Goal: Transaction & Acquisition: Purchase product/service

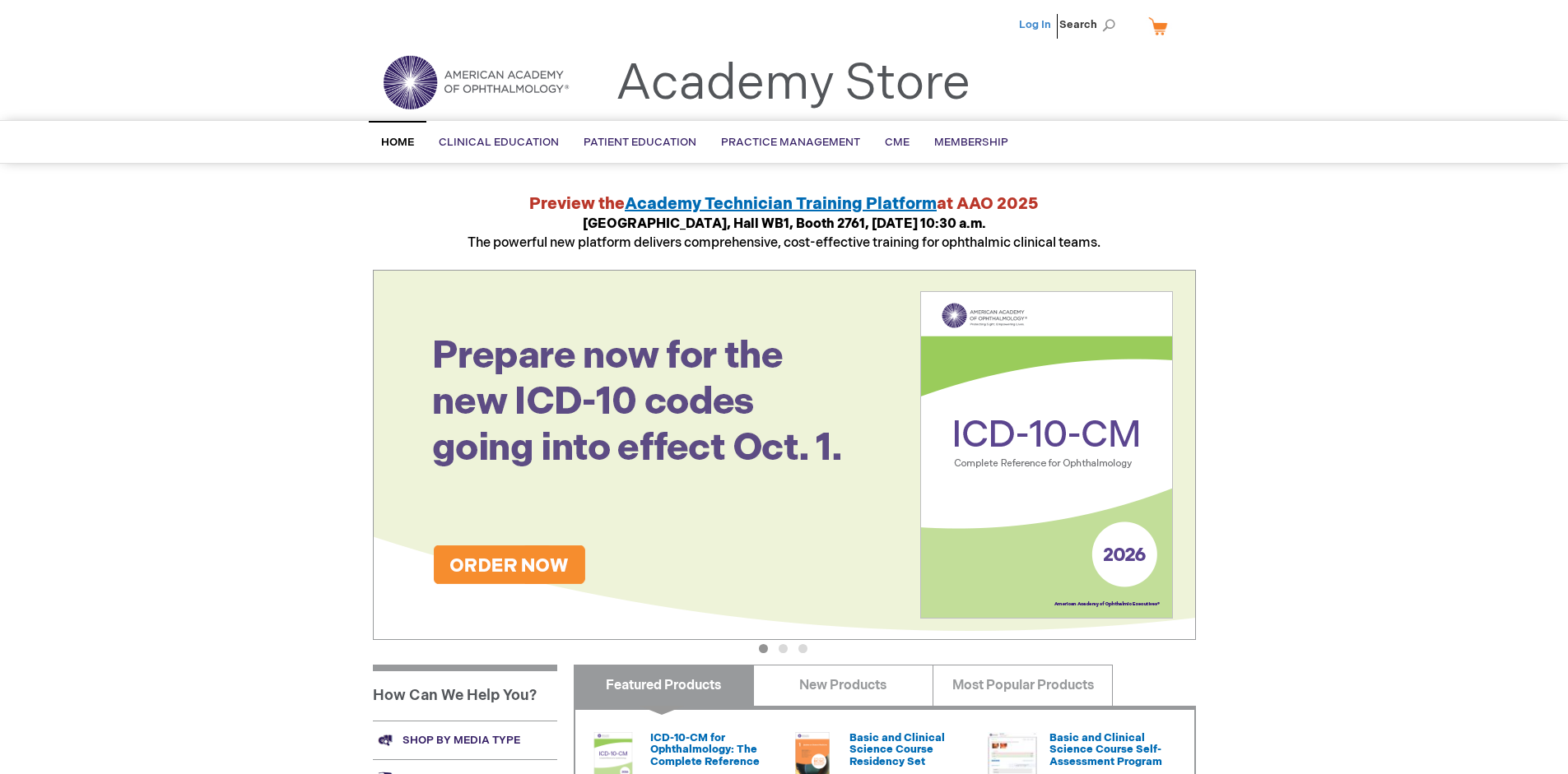
click at [1036, 24] on link "Log In" at bounding box center [1034, 24] width 32 height 13
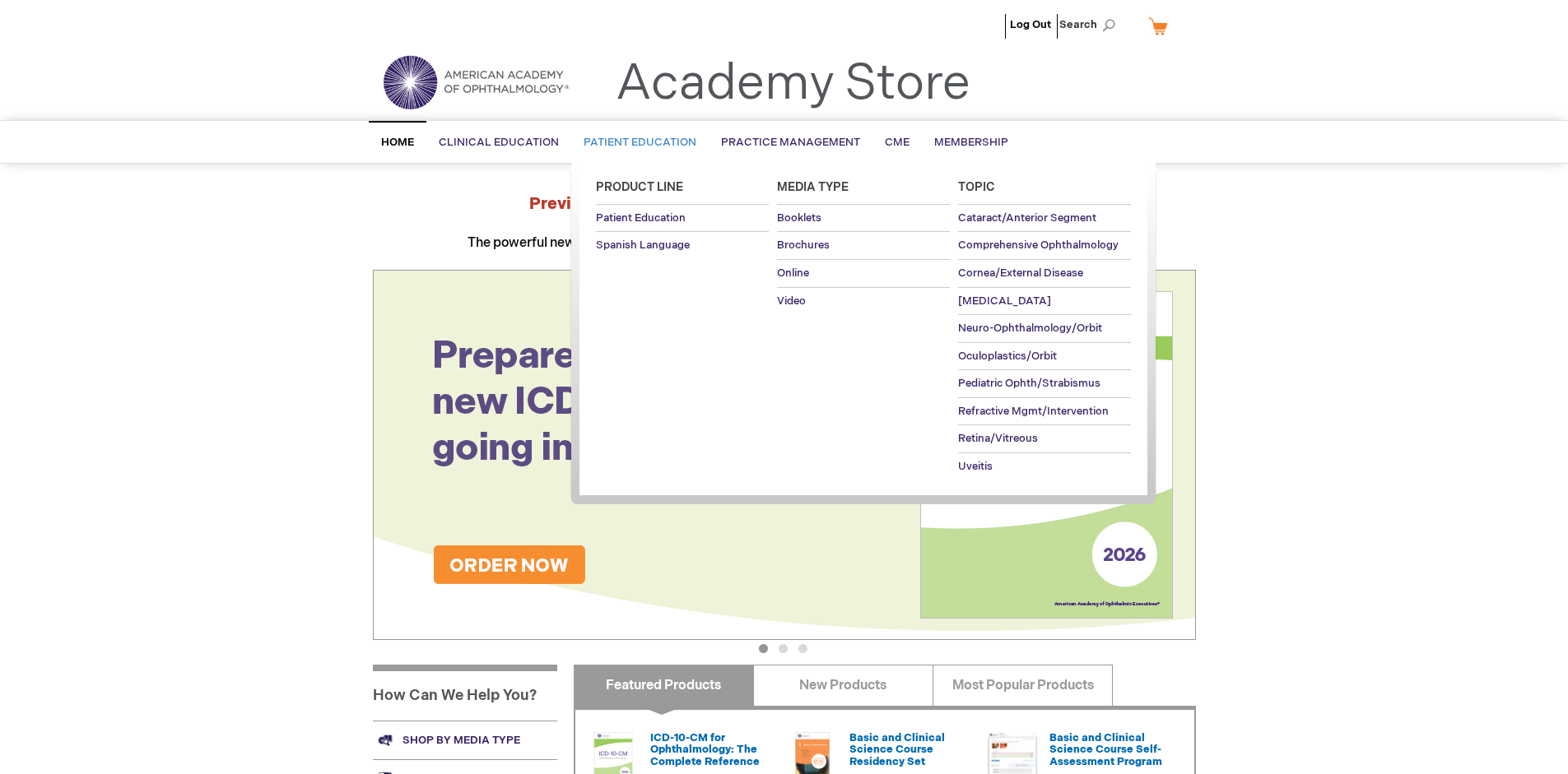
click at [635, 142] on span "Patient Education" at bounding box center [640, 141] width 113 height 13
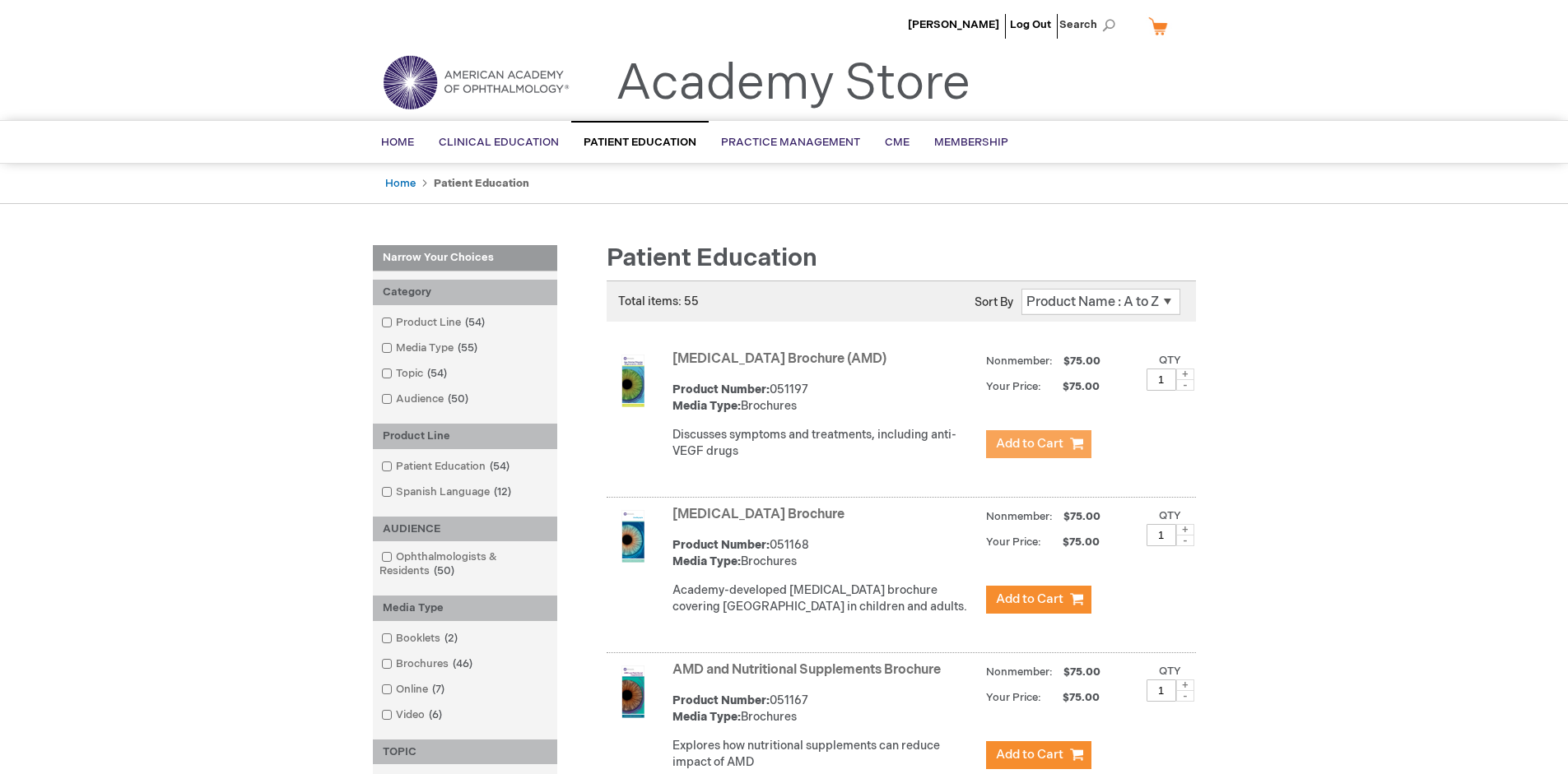
click at [1038, 444] on span "Add to Cart" at bounding box center [1030, 444] width 68 height 16
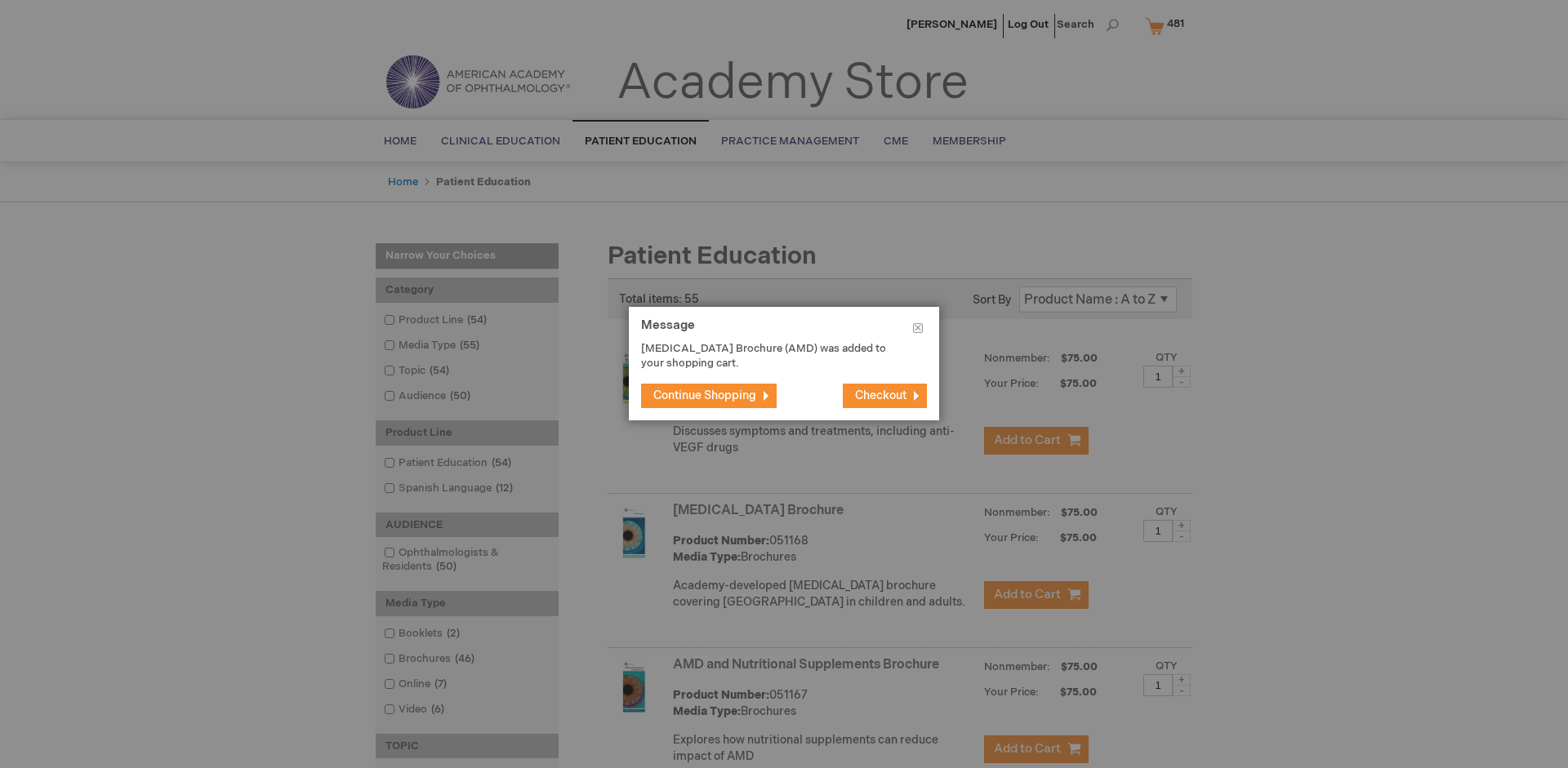
click at [705, 395] on span "Continue Shopping" at bounding box center [705, 395] width 103 height 14
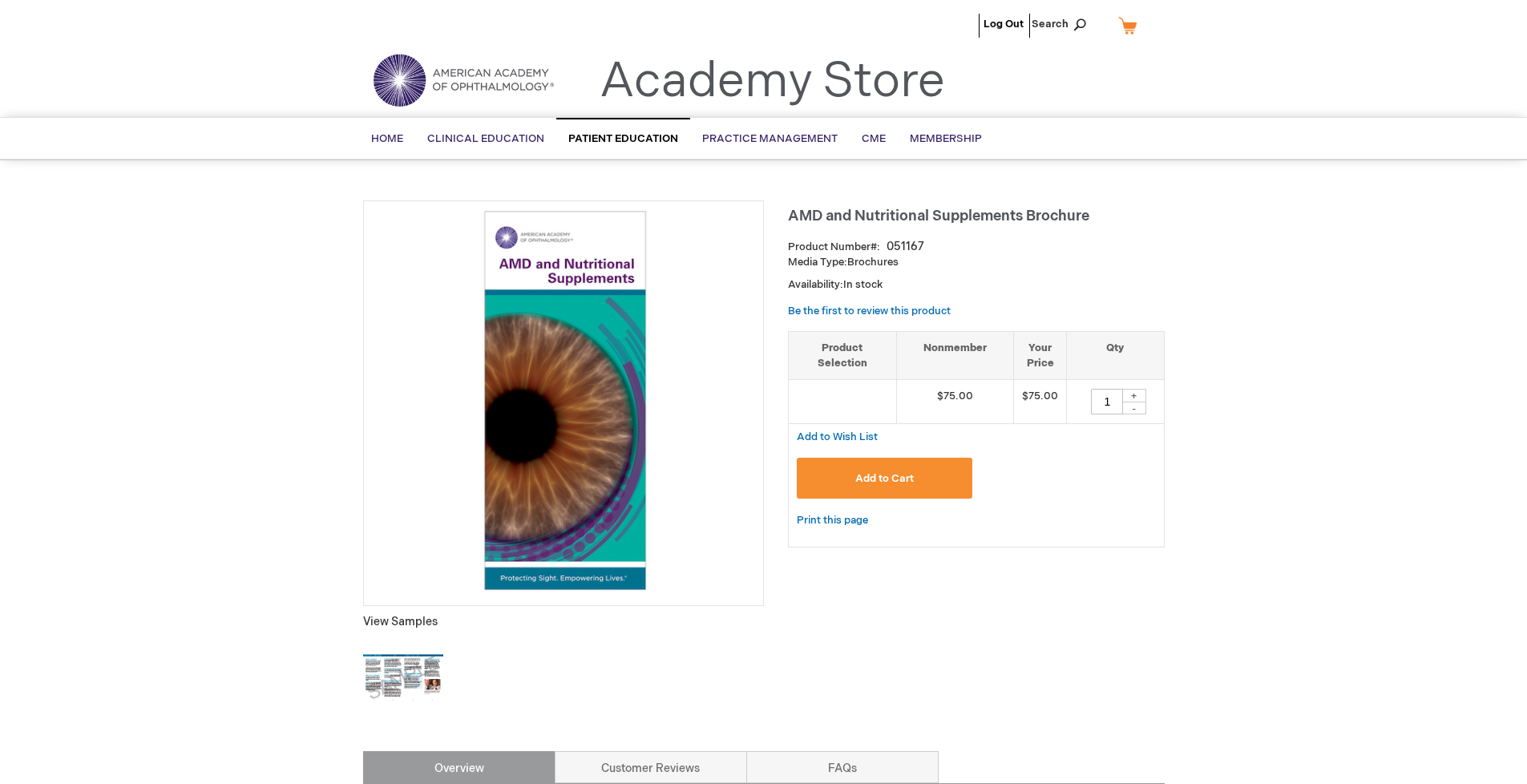
click at [884, 478] on span "Add to Cart" at bounding box center [884, 478] width 58 height 13
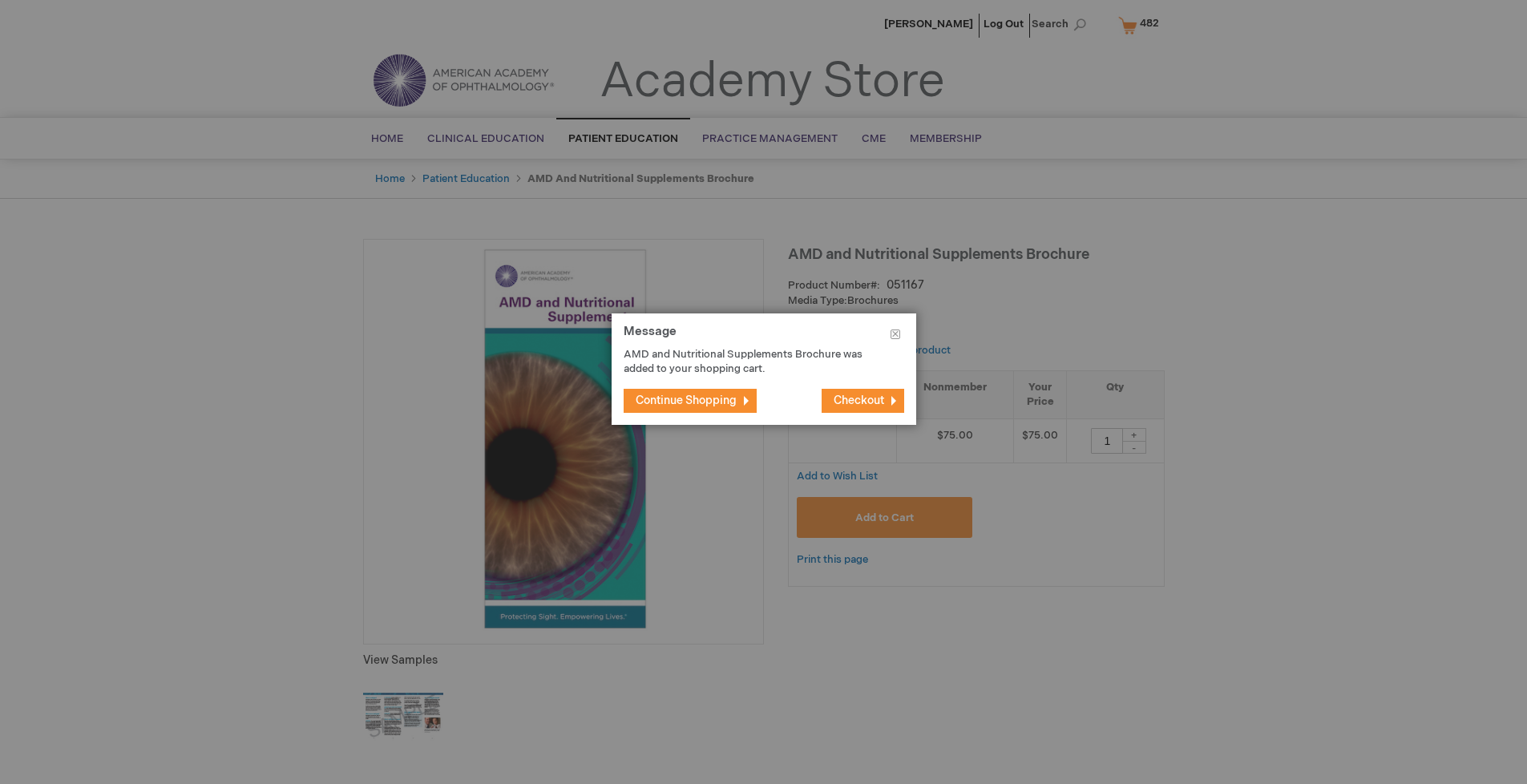
type input "1"
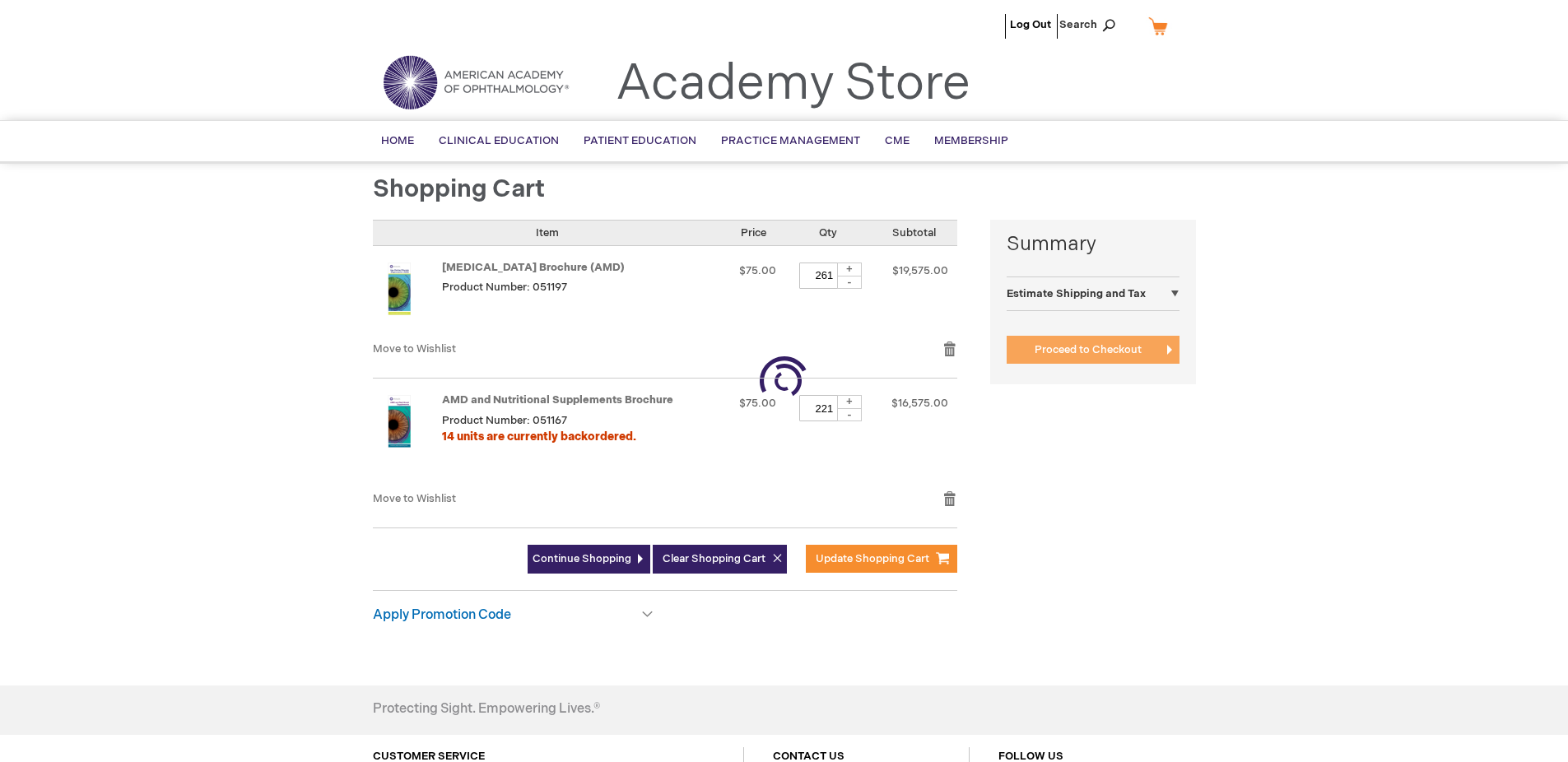
click at [1087, 350] on span "Proceed to Checkout" at bounding box center [1087, 350] width 107 height 13
